Goal: Use online tool/utility: Utilize a website feature to perform a specific function

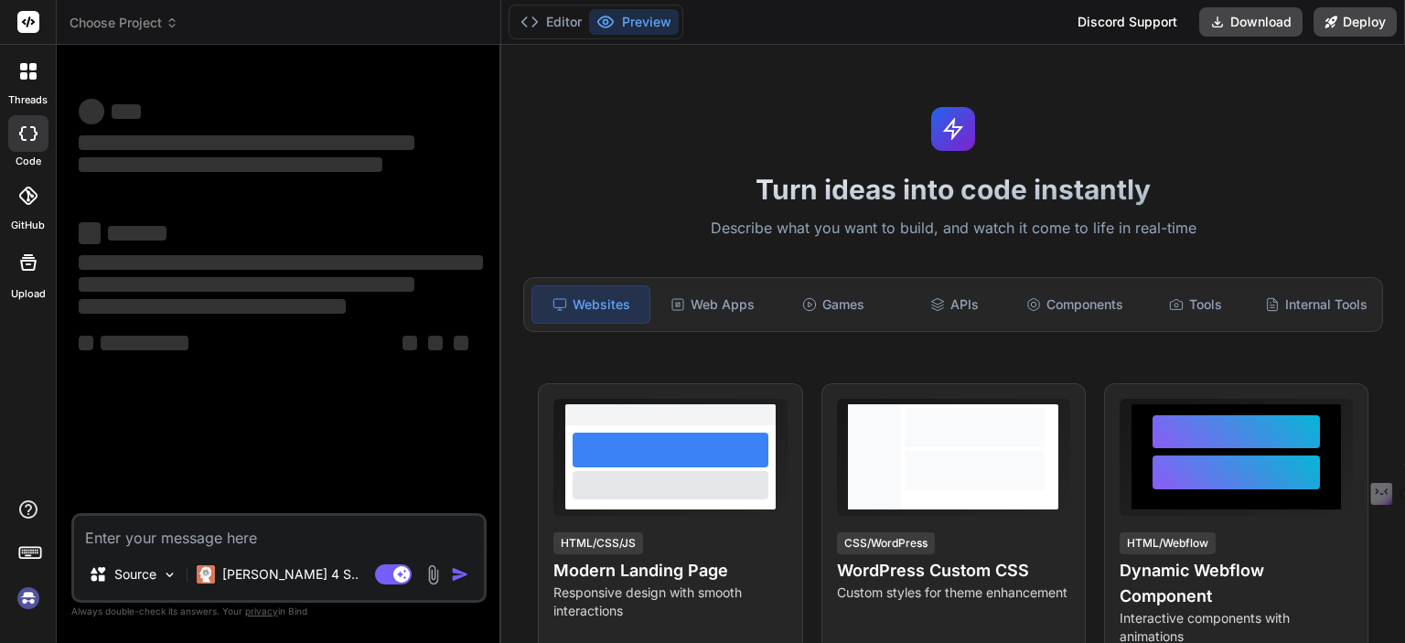
type textarea "x"
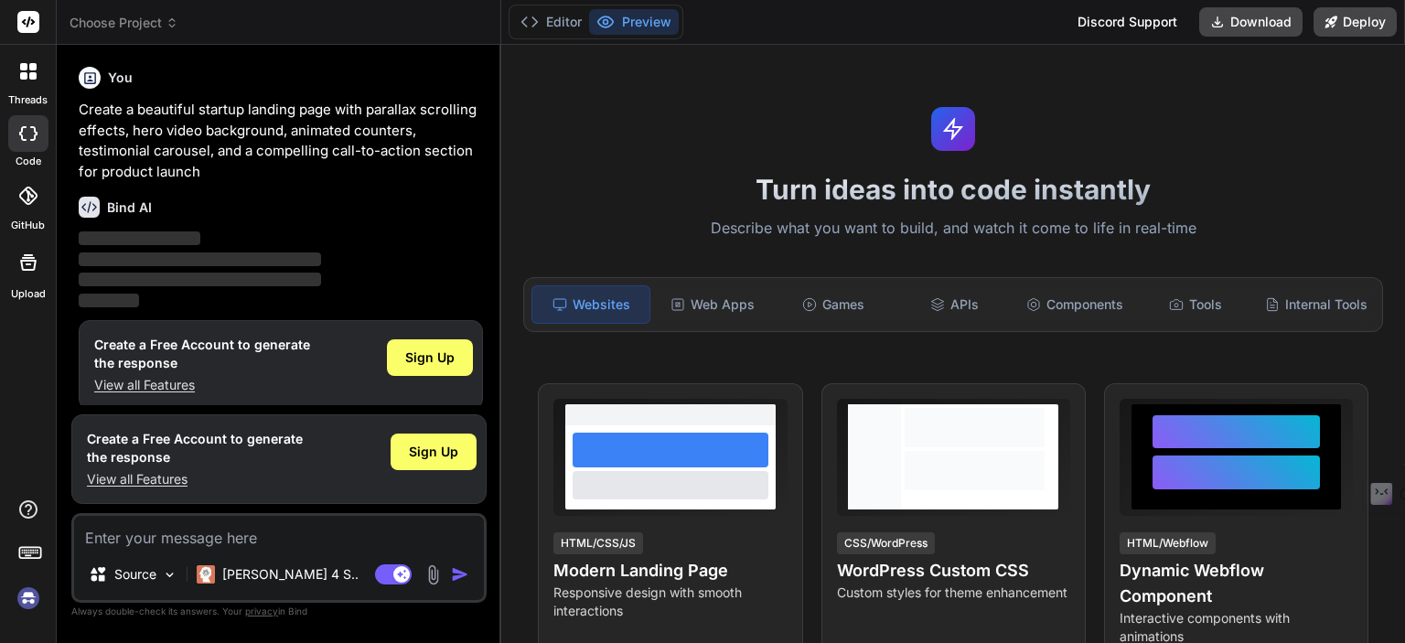
scroll to position [11, 0]
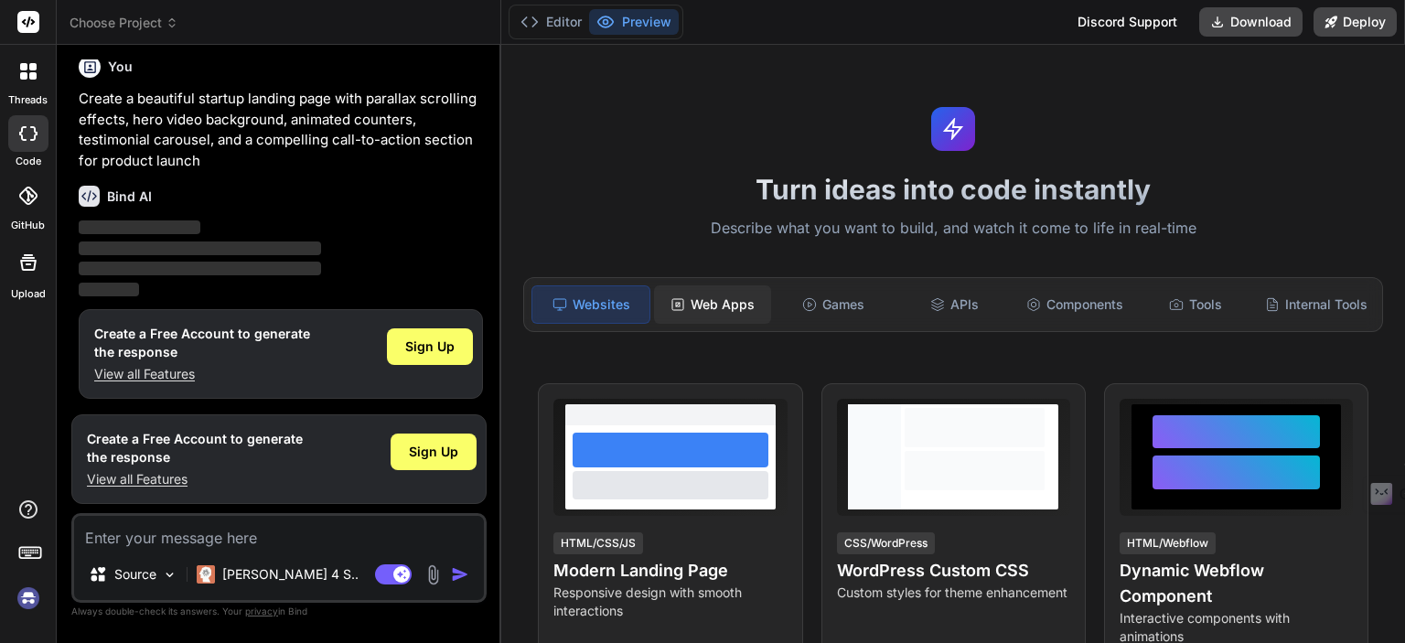
click at [706, 303] on div "Web Apps" at bounding box center [712, 304] width 117 height 38
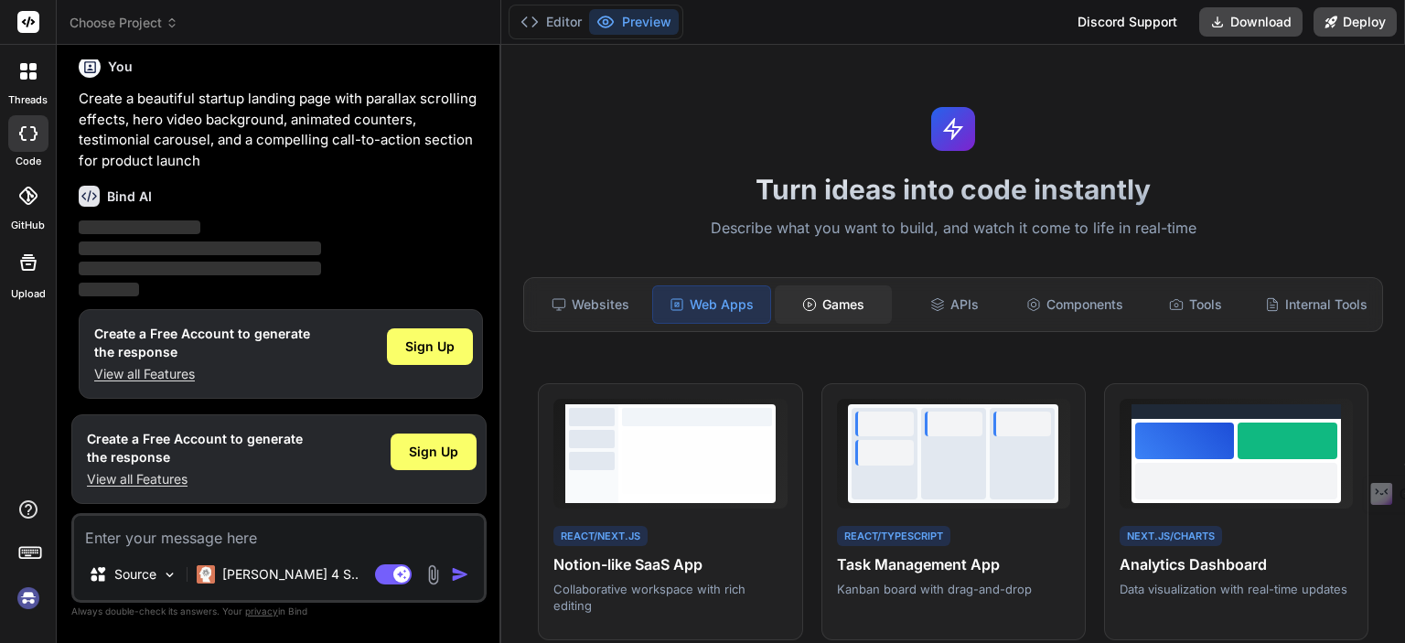
click at [841, 293] on div "Games" at bounding box center [833, 304] width 117 height 38
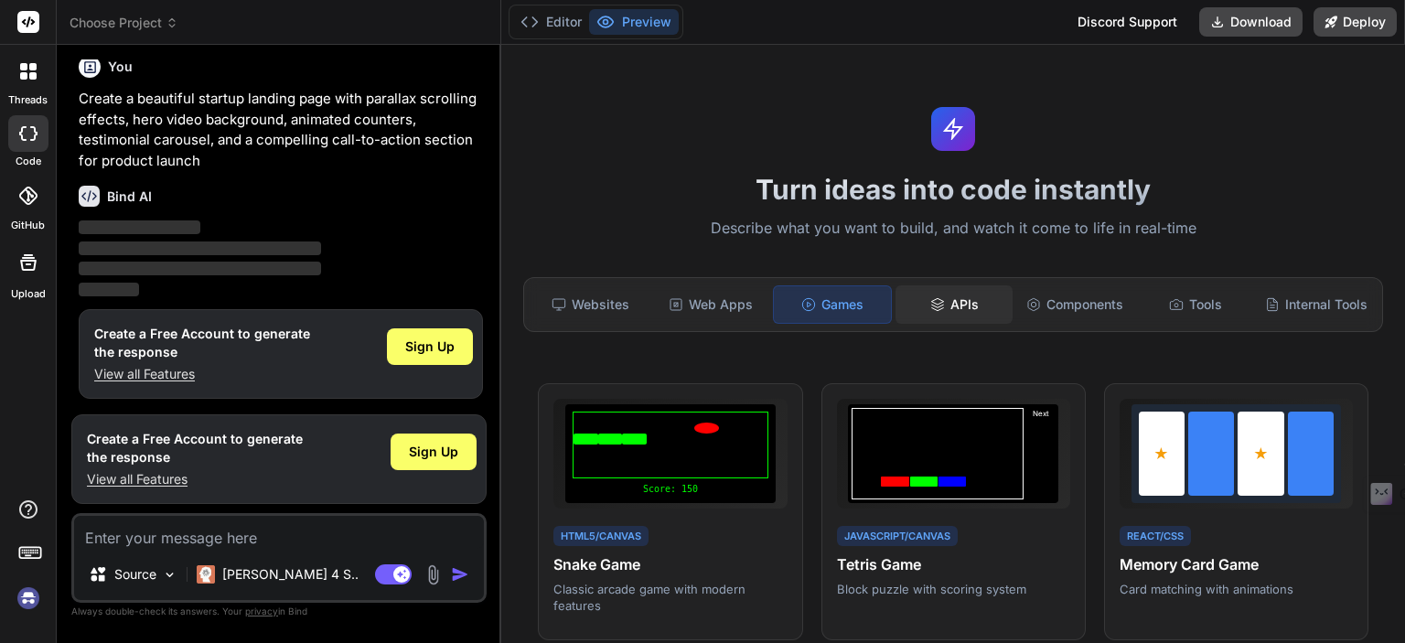
click at [949, 299] on div "APIs" at bounding box center [953, 304] width 117 height 38
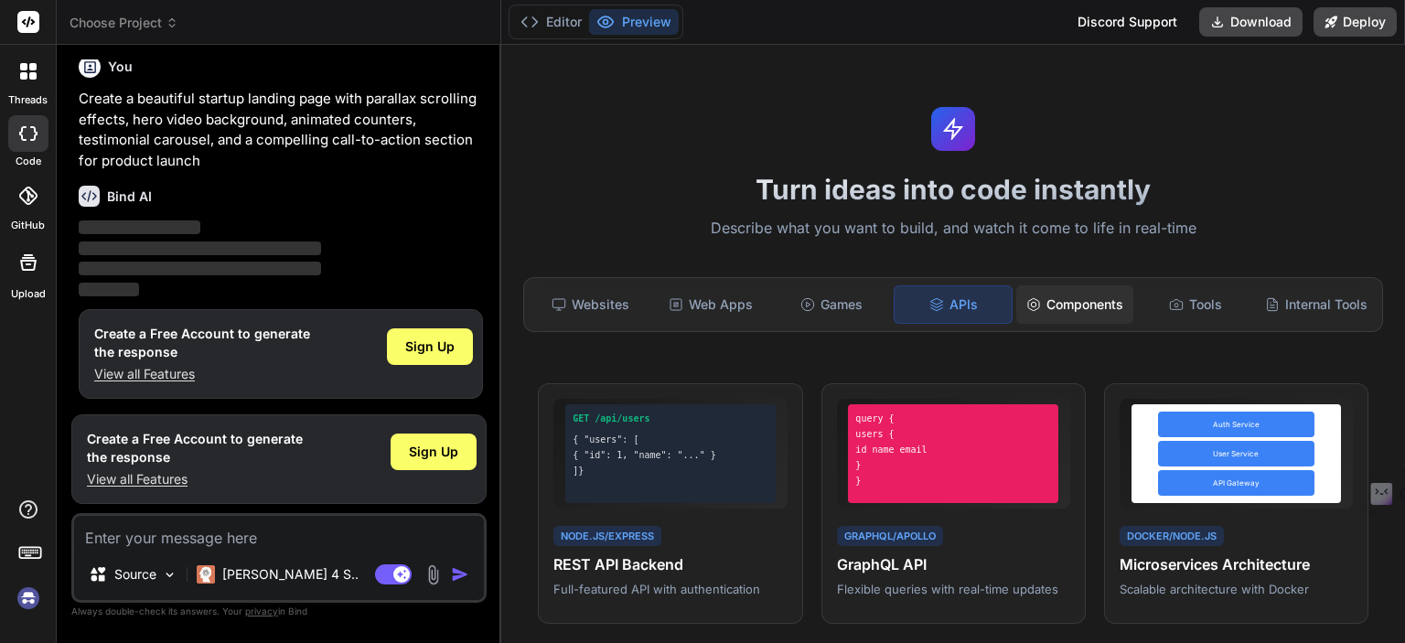
click at [1071, 292] on div "Components" at bounding box center [1074, 304] width 117 height 38
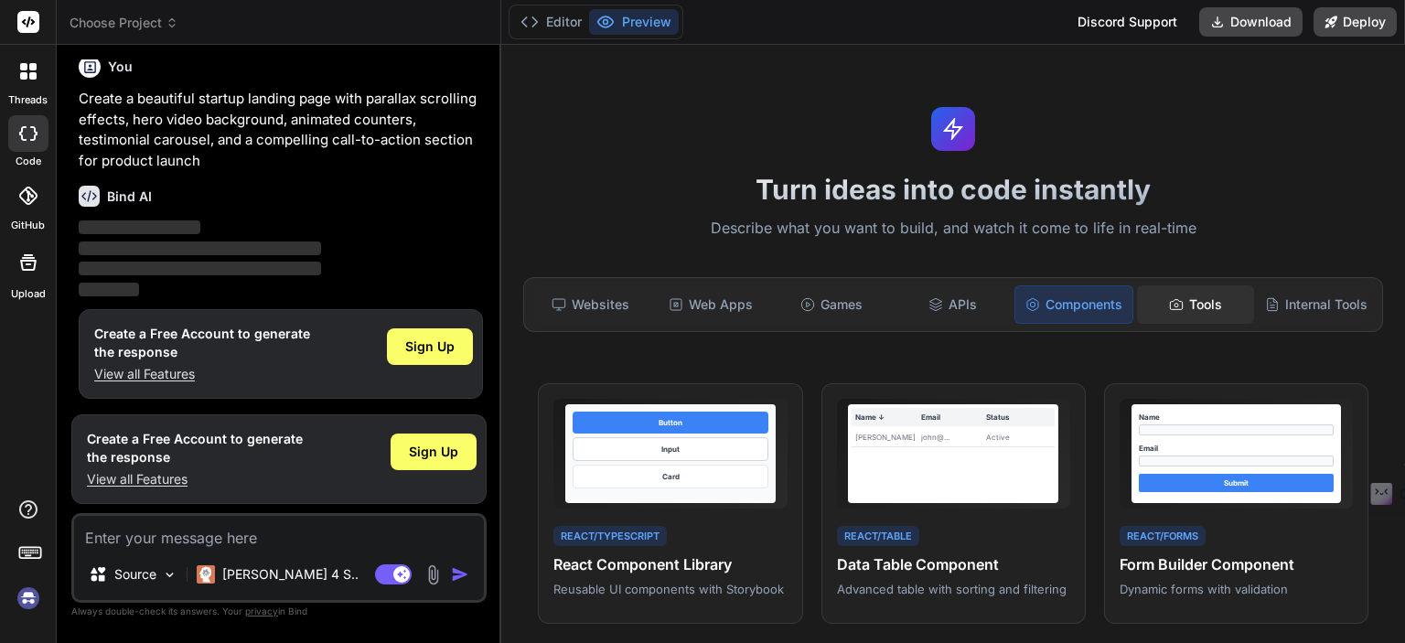
click at [1161, 285] on div "Tools" at bounding box center [1195, 304] width 117 height 38
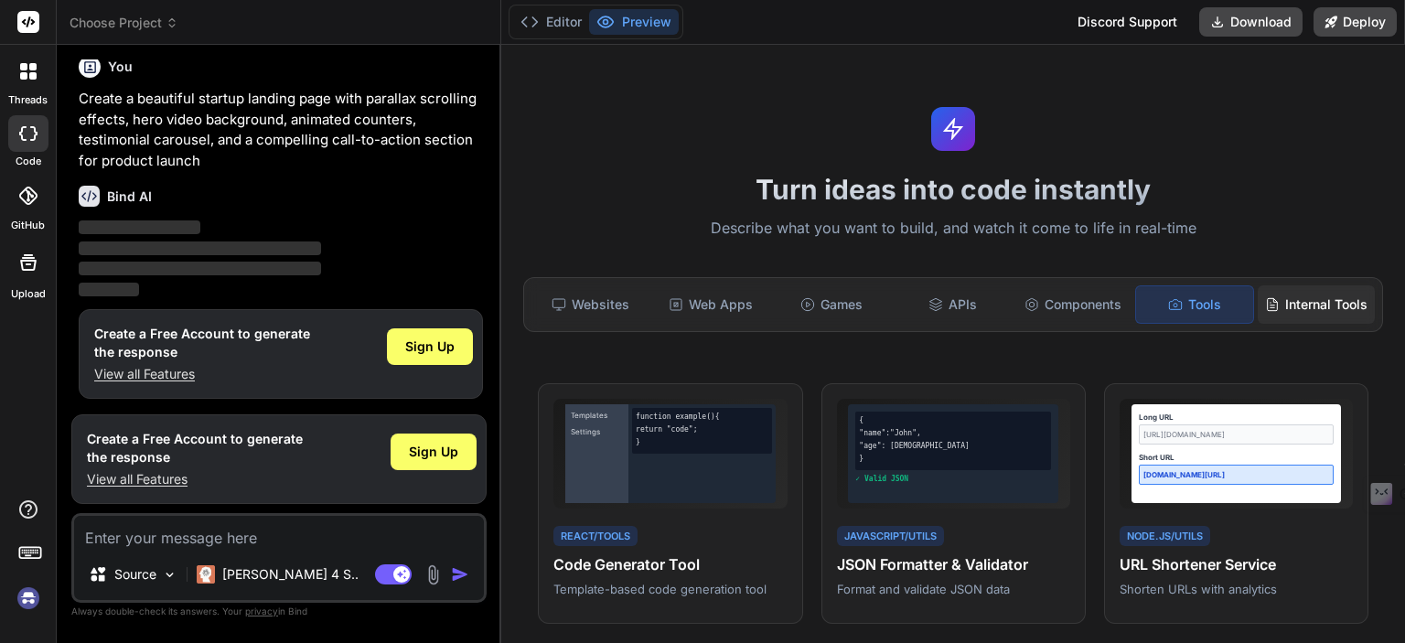
click at [1296, 313] on div "Internal Tools" at bounding box center [1316, 304] width 117 height 38
